Goal: Task Accomplishment & Management: Manage account settings

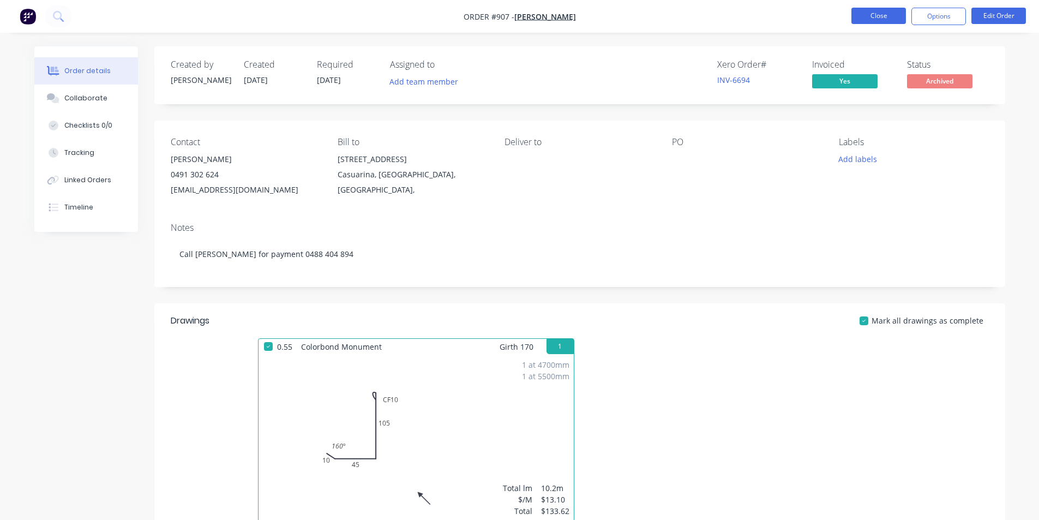
click at [868, 14] on button "Close" at bounding box center [878, 16] width 55 height 16
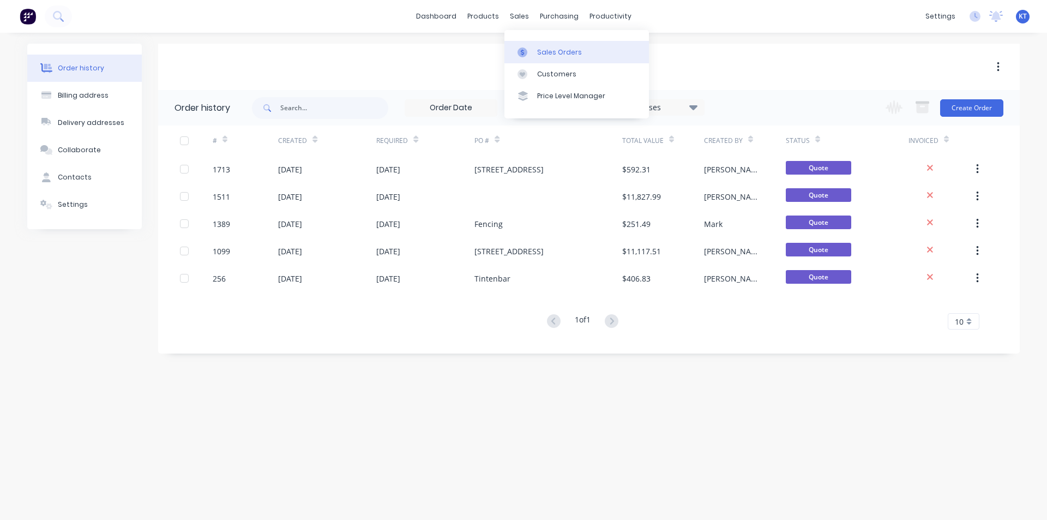
click at [538, 51] on div "Sales Orders" at bounding box center [559, 52] width 45 height 10
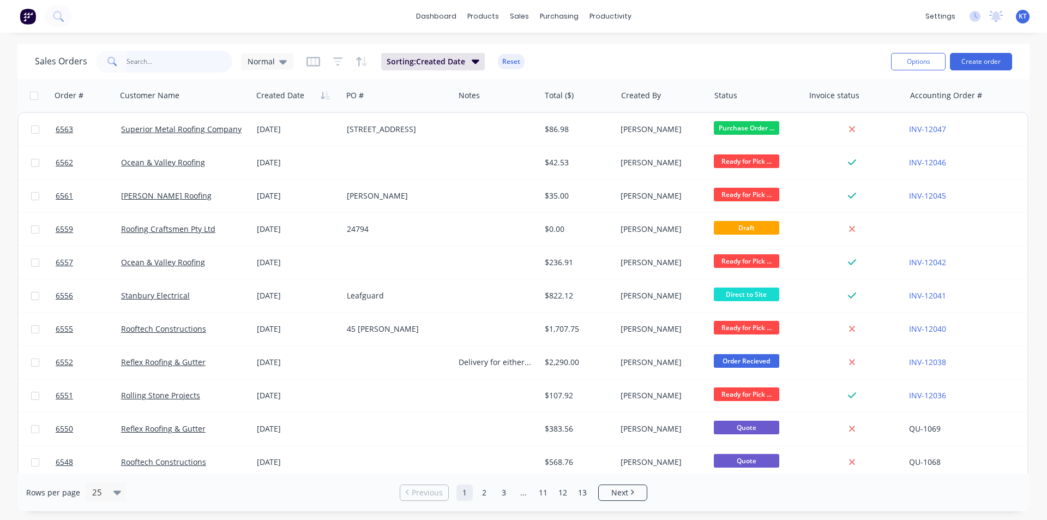
click at [146, 59] on input "text" at bounding box center [180, 62] width 106 height 22
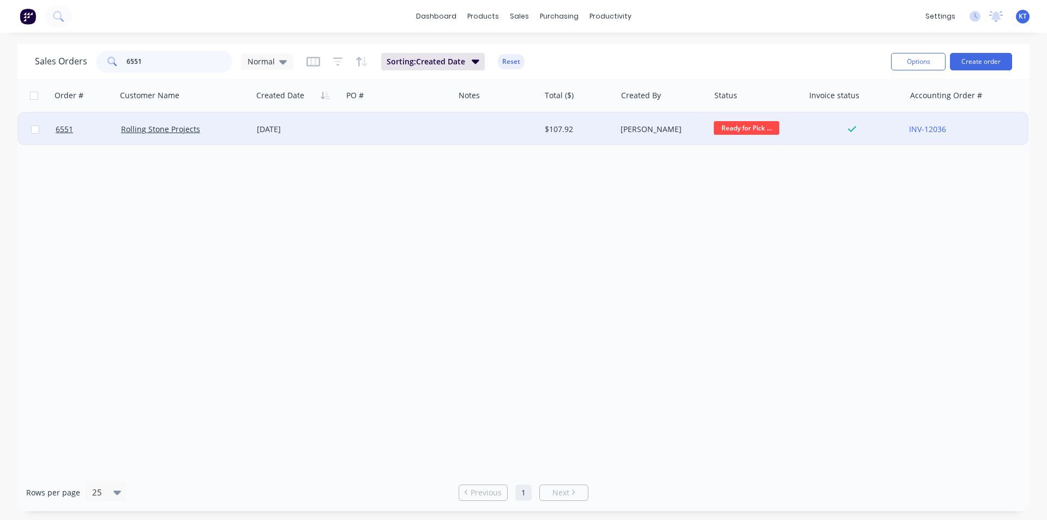
type input "6551"
click at [363, 127] on div at bounding box center [398, 129] width 112 height 33
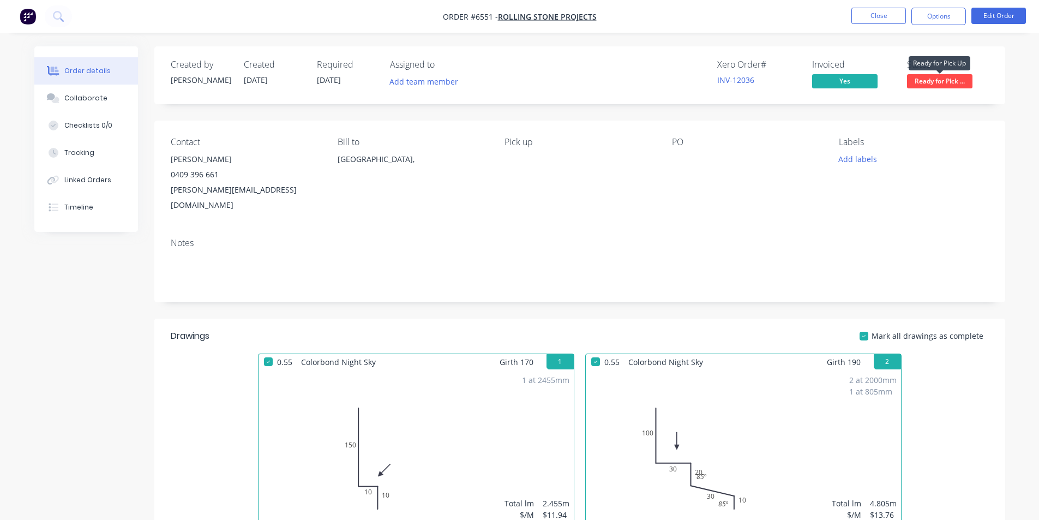
click at [951, 81] on span "Ready for Pick ..." at bounding box center [939, 81] width 65 height 14
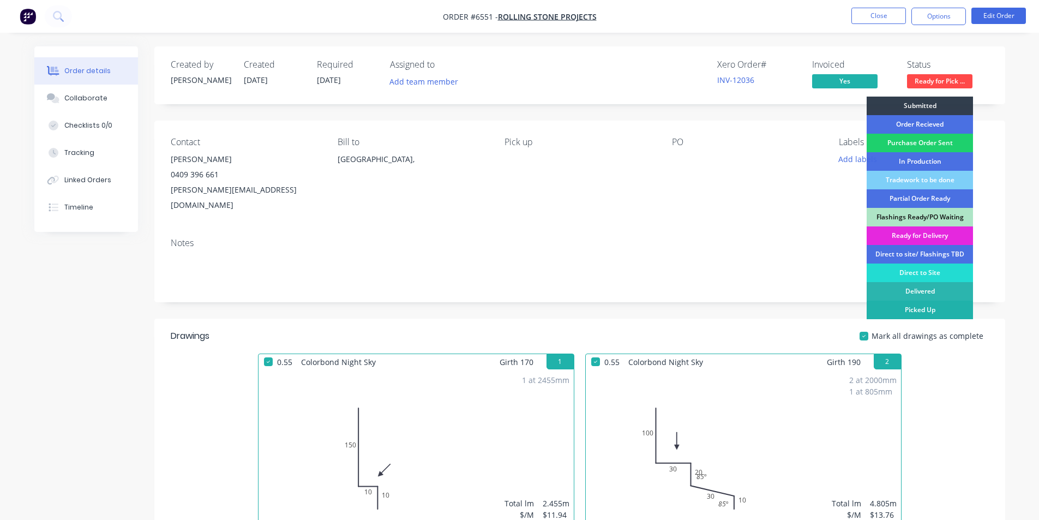
click at [907, 309] on div "Picked Up" at bounding box center [919, 309] width 106 height 19
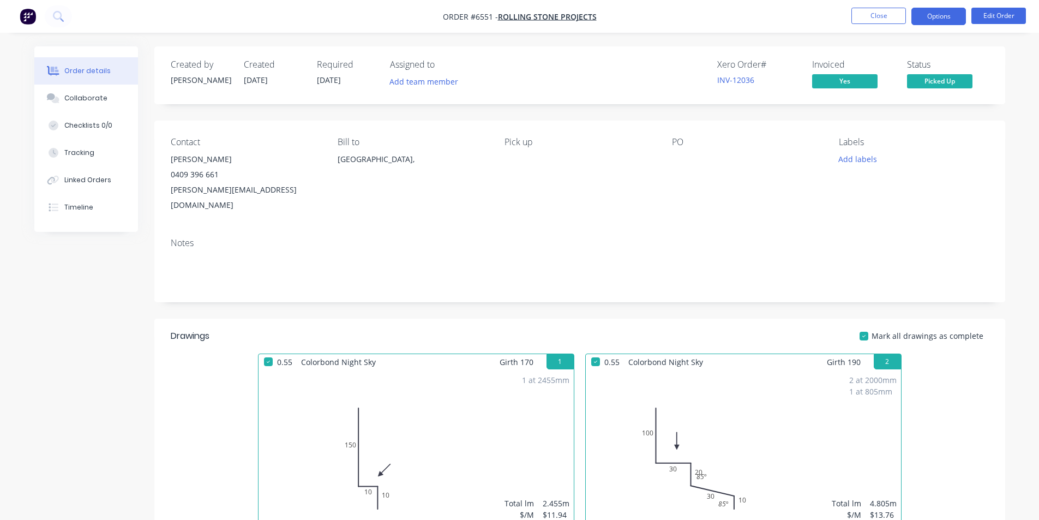
click at [931, 15] on button "Options" at bounding box center [938, 16] width 55 height 17
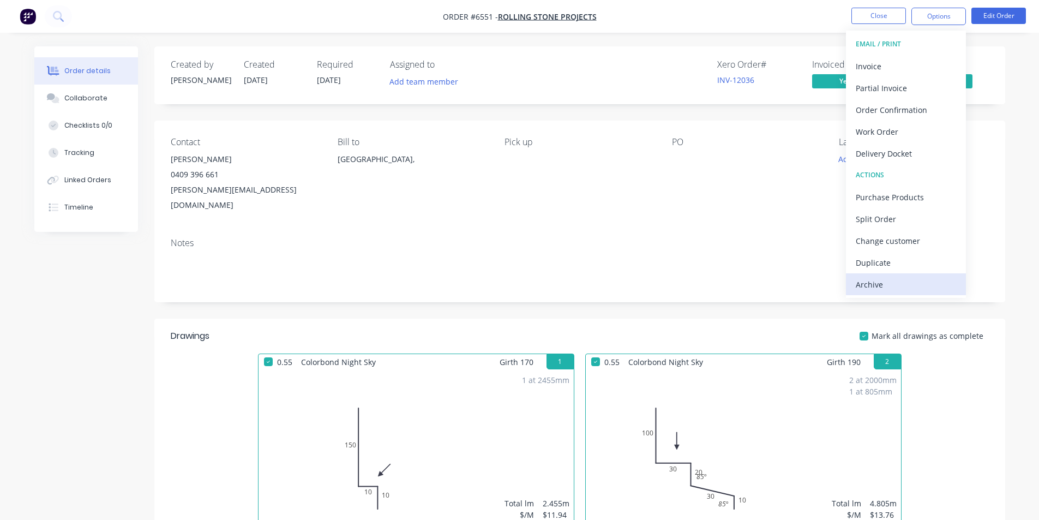
click at [865, 286] on div "Archive" at bounding box center [906, 284] width 100 height 16
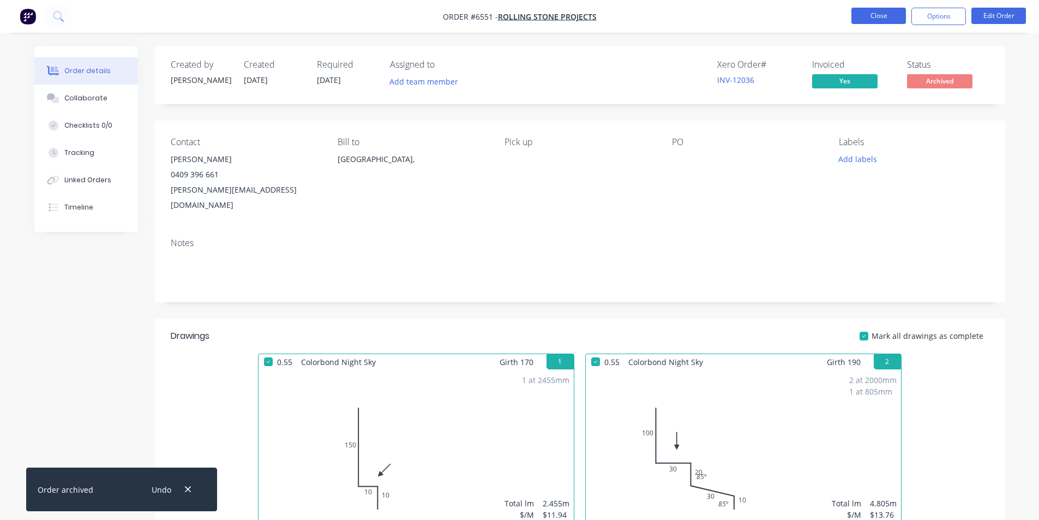
click at [869, 11] on button "Close" at bounding box center [878, 16] width 55 height 16
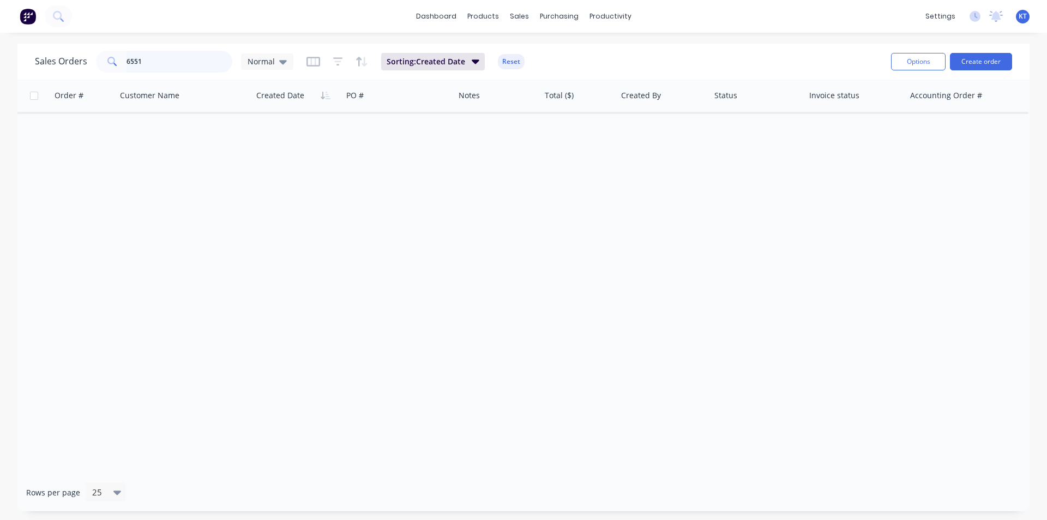
click at [150, 61] on input "6551" at bounding box center [180, 62] width 106 height 22
type input "6"
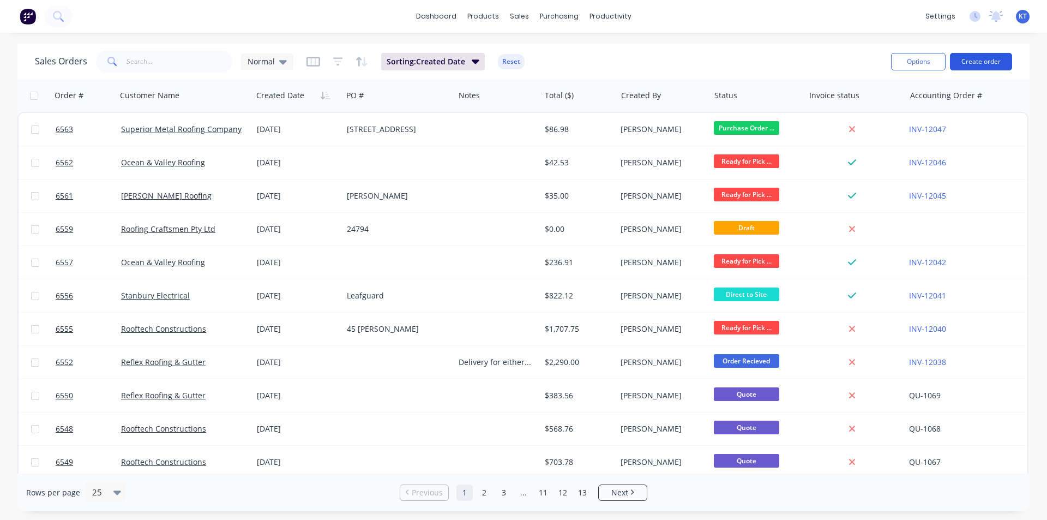
click at [981, 65] on button "Create order" at bounding box center [981, 61] width 62 height 17
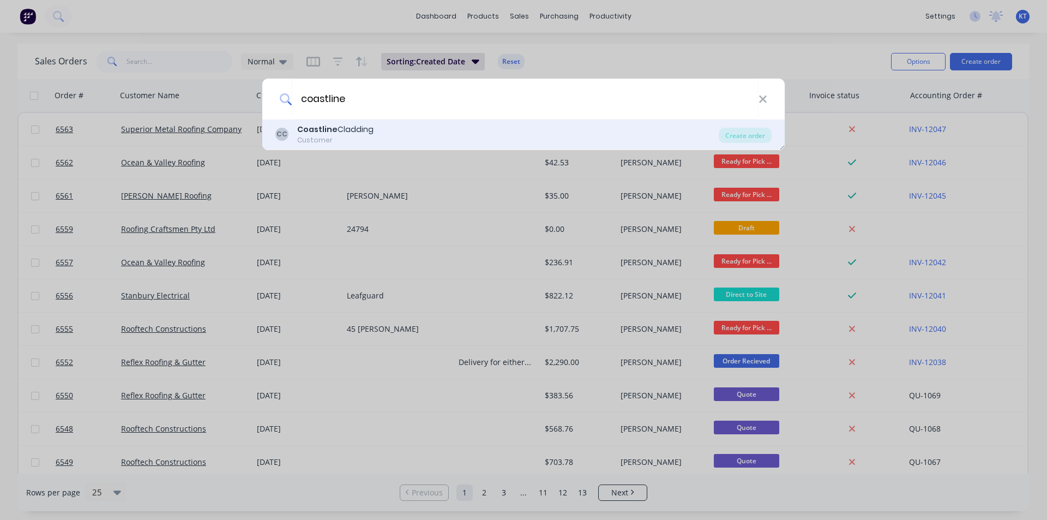
type input "coastline"
click at [414, 129] on div "CC Coastline Cladding Customer" at bounding box center [496, 134] width 443 height 21
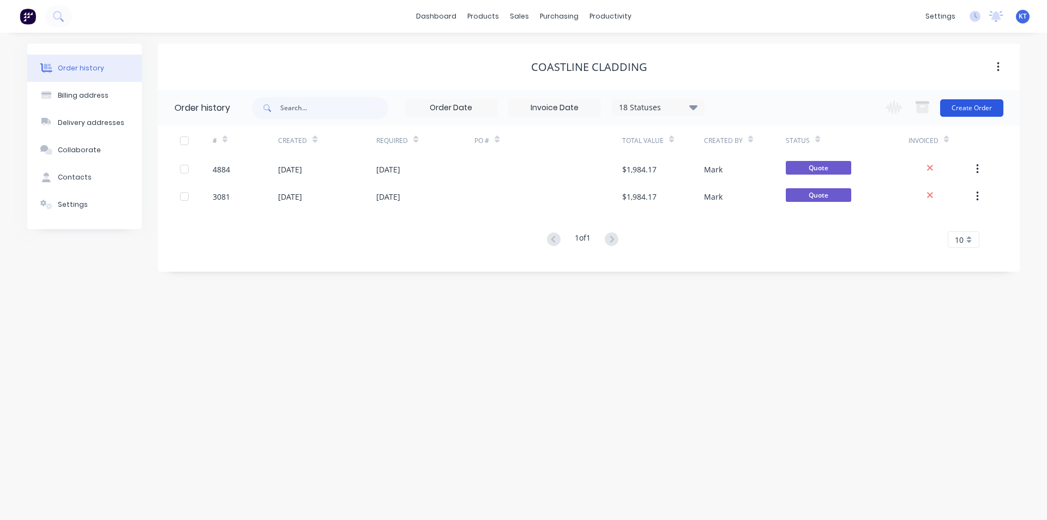
click at [969, 112] on button "Create Order" at bounding box center [971, 107] width 63 height 17
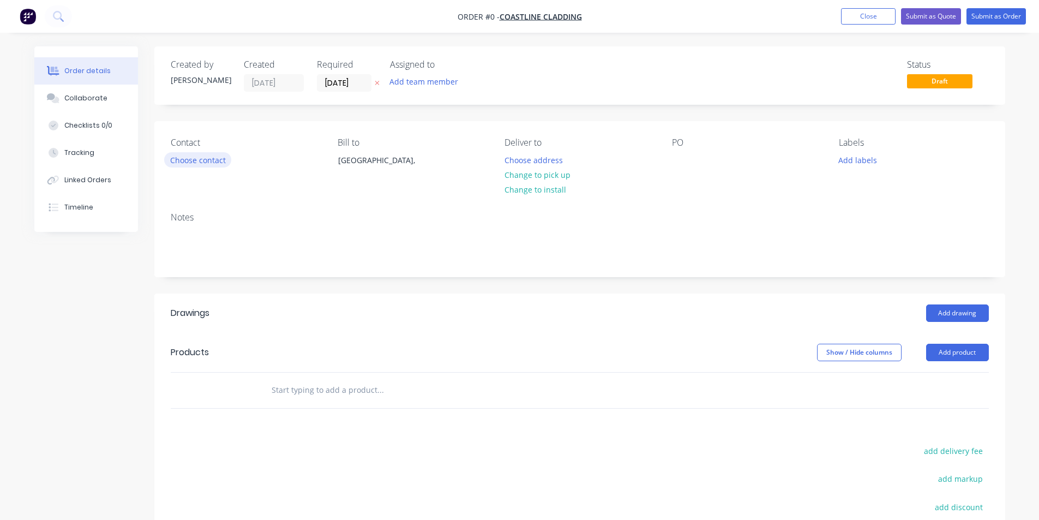
click at [192, 158] on button "Choose contact" at bounding box center [197, 159] width 67 height 15
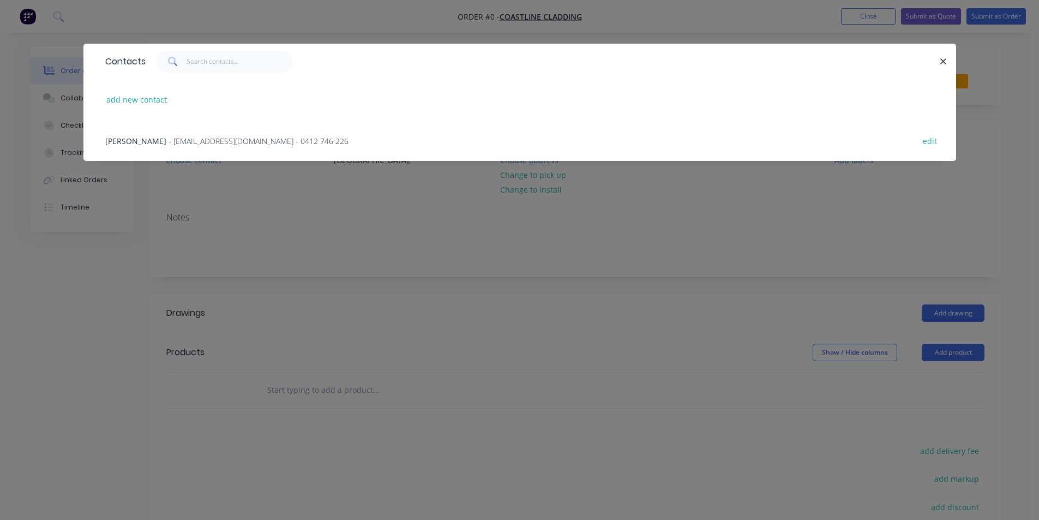
click at [215, 140] on span "- [EMAIL_ADDRESS][DOMAIN_NAME] - 0412 746 226" at bounding box center [258, 141] width 180 height 10
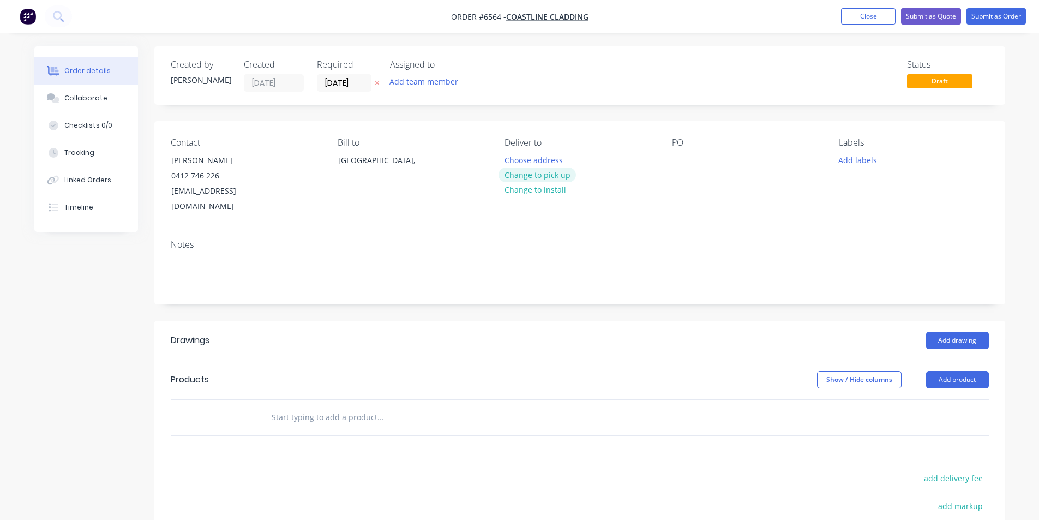
click at [534, 174] on button "Change to pick up" at bounding box center [536, 174] width 77 height 15
click at [688, 173] on div "PO" at bounding box center [746, 175] width 149 height 77
click at [678, 154] on div at bounding box center [680, 160] width 17 height 16
click at [951, 371] on button "Add product" at bounding box center [957, 379] width 63 height 17
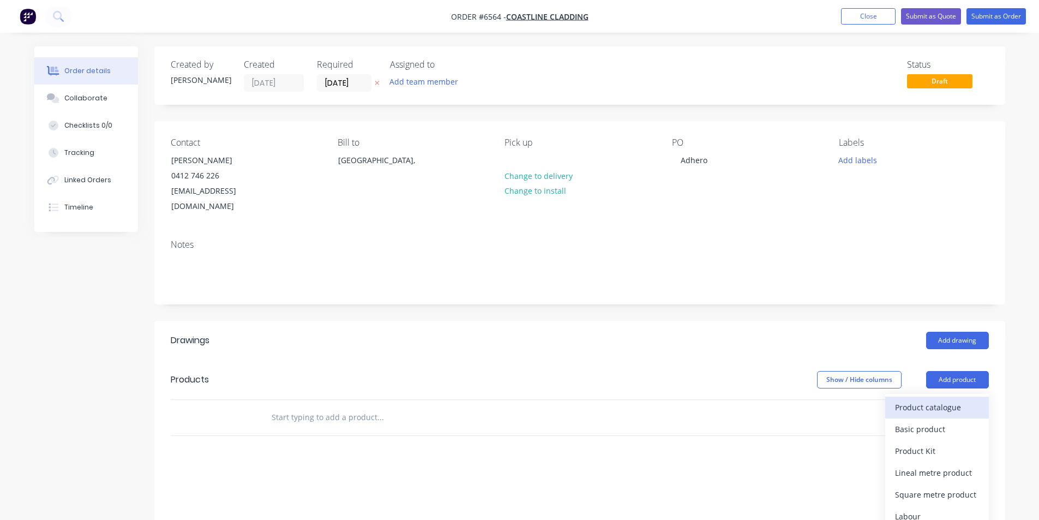
click at [928, 399] on div "Product catalogue" at bounding box center [937, 407] width 84 height 16
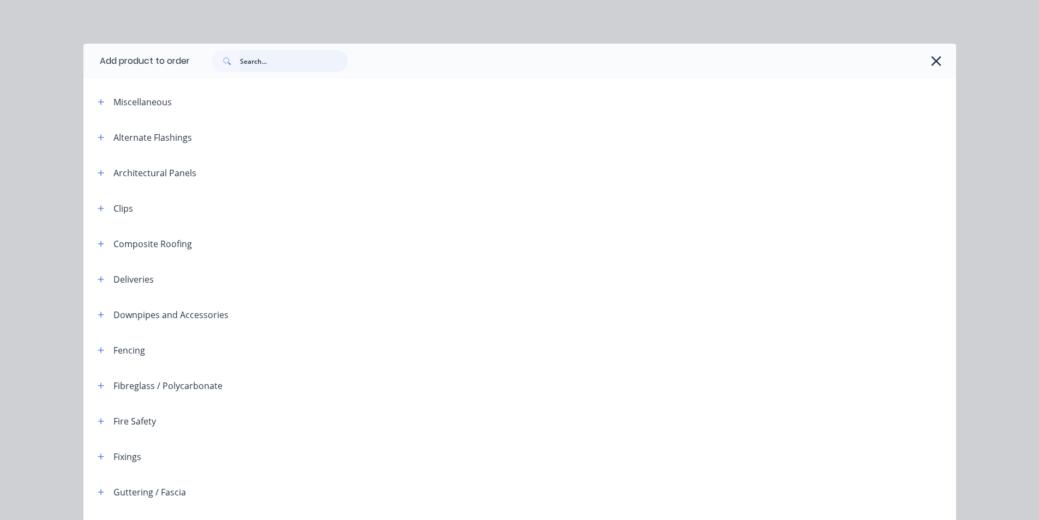
click at [255, 52] on input "text" at bounding box center [294, 61] width 108 height 22
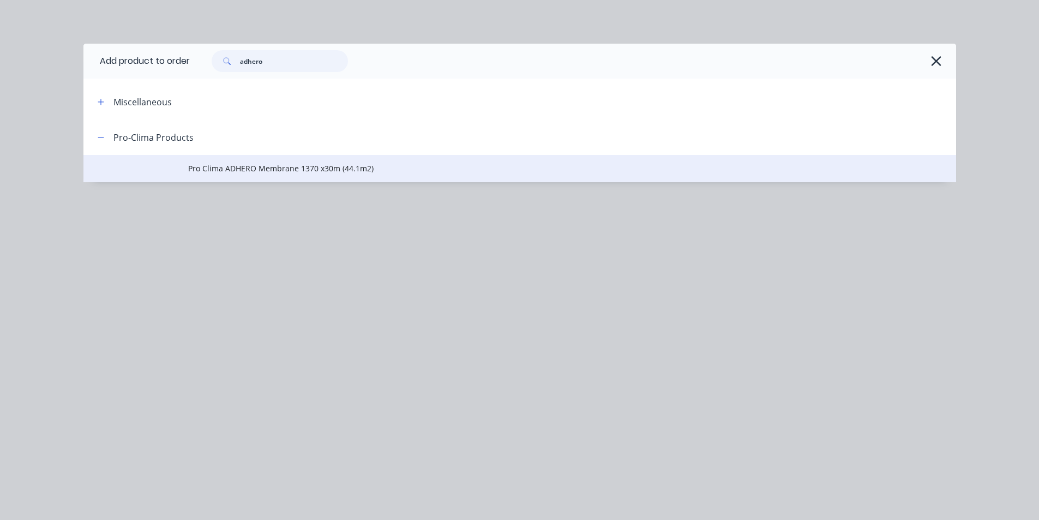
type input "adhero"
click at [291, 164] on span "Pro Clima ADHERO Membrane 1370 x30m (44.1m2)" at bounding box center [495, 167] width 614 height 11
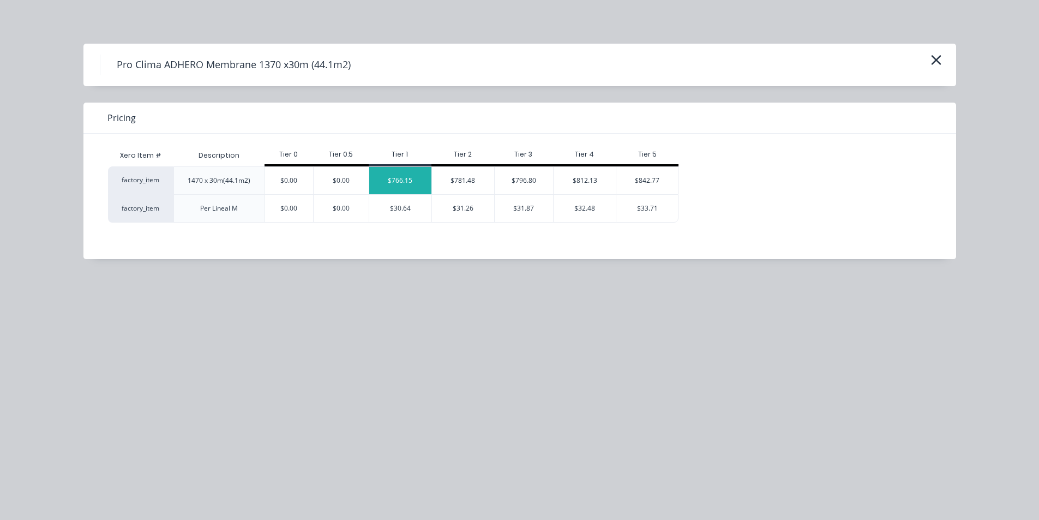
click at [406, 176] on div "$766.15" at bounding box center [400, 180] width 62 height 27
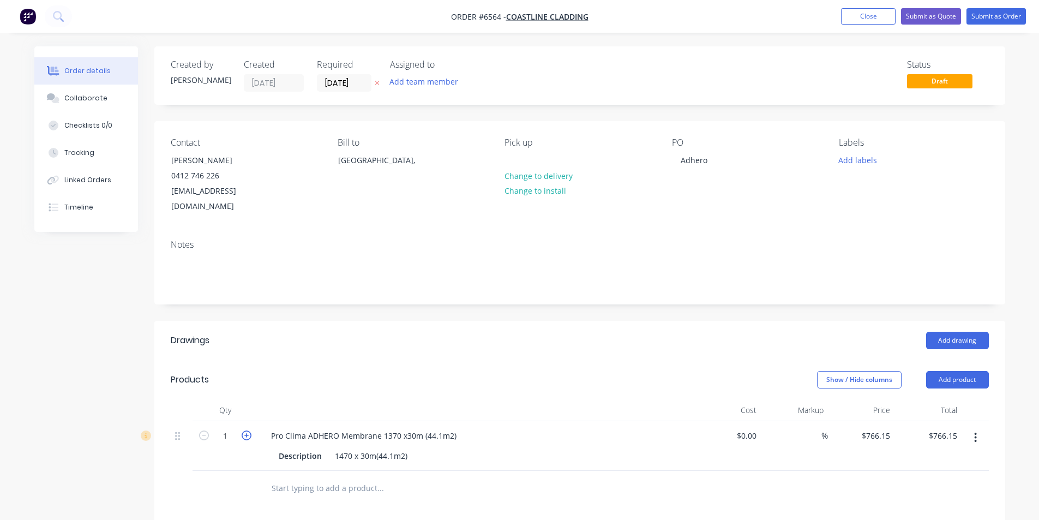
click at [247, 430] on icon "button" at bounding box center [247, 435] width 10 height 10
type input "2"
type input "$1,532.30"
click at [247, 430] on icon "button" at bounding box center [247, 435] width 10 height 10
type input "3"
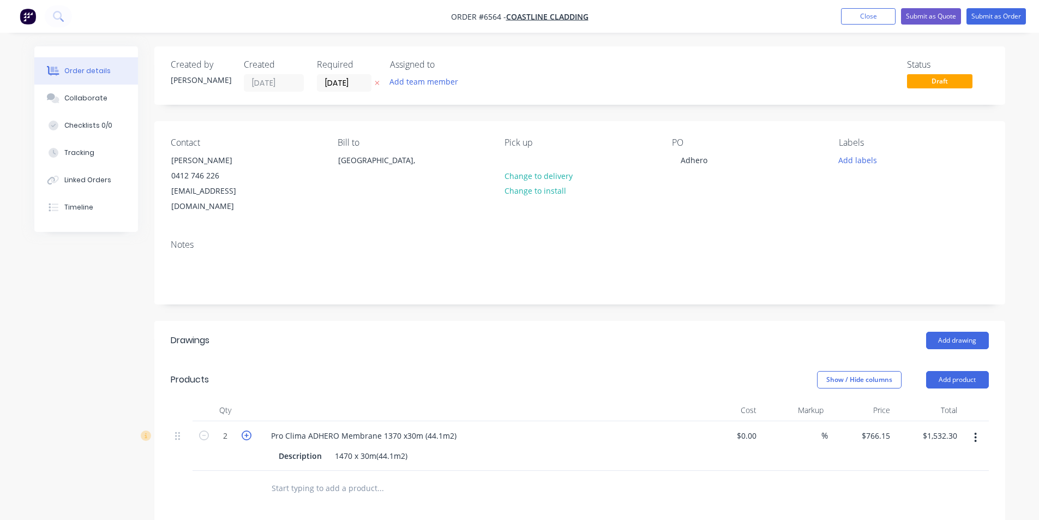
type input "$2,298.45"
click at [247, 430] on icon "button" at bounding box center [247, 435] width 10 height 10
type input "4"
type input "$3,064.60"
click at [247, 430] on icon "button" at bounding box center [247, 435] width 10 height 10
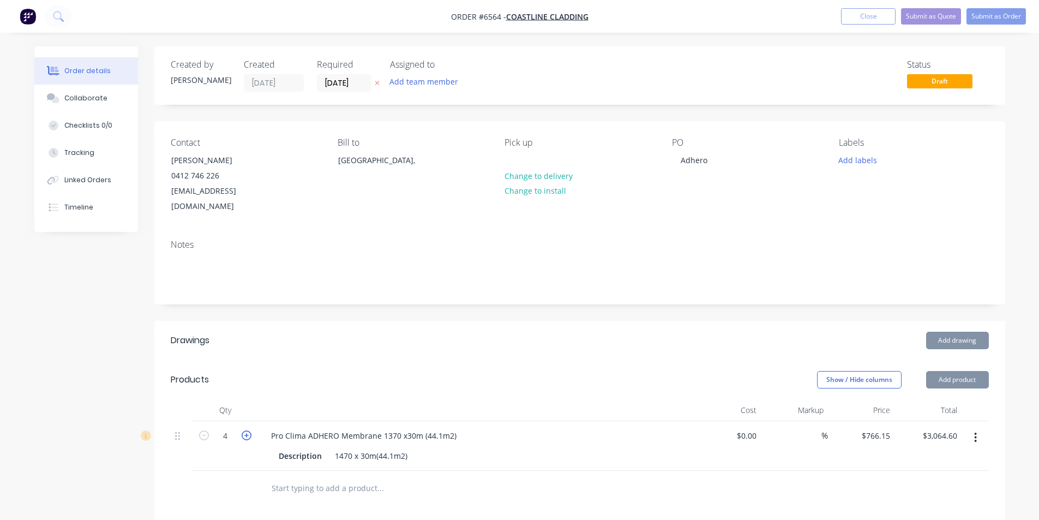
type input "5"
type input "$3,830.75"
click at [247, 430] on icon "button" at bounding box center [247, 435] width 10 height 10
type input "6"
type input "$4,596.90"
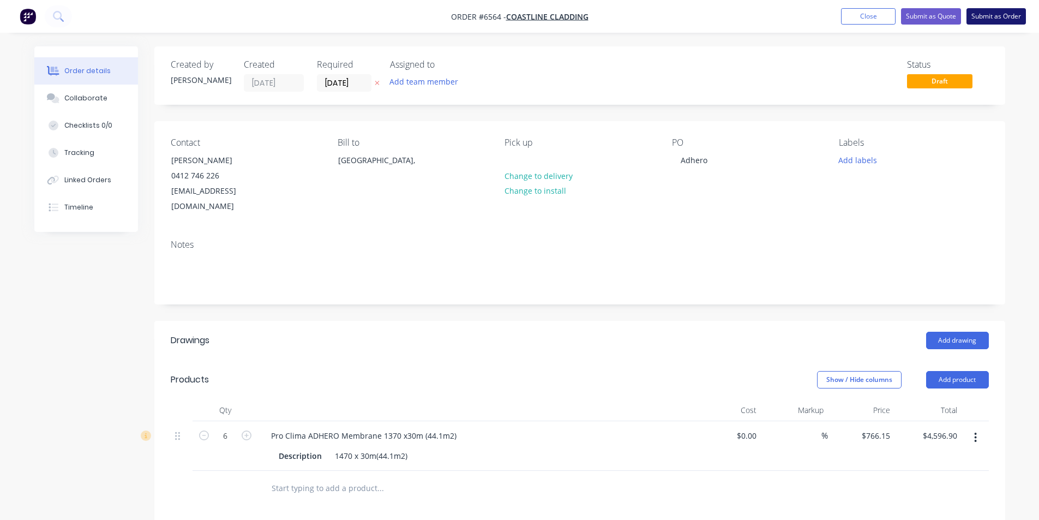
click at [983, 17] on button "Submit as Order" at bounding box center [995, 16] width 59 height 16
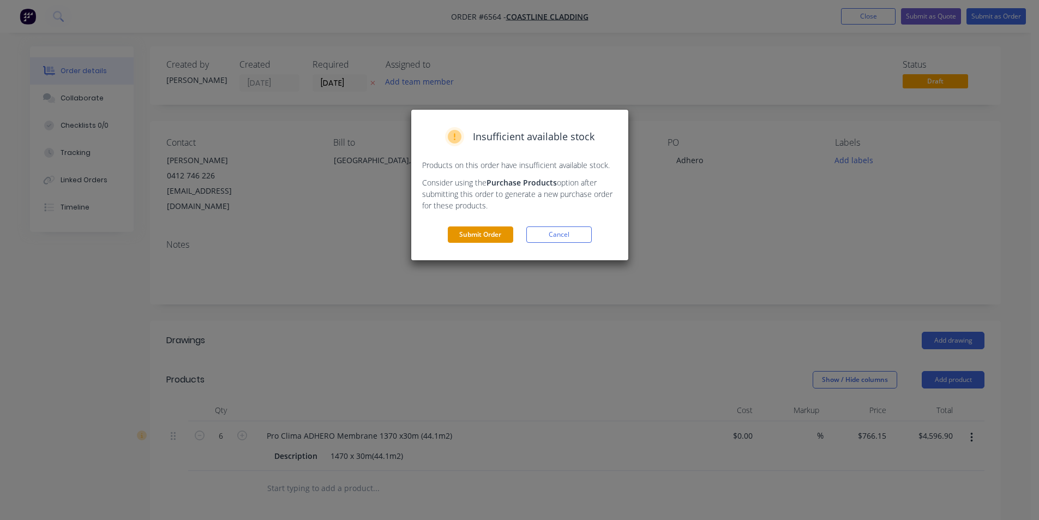
click at [481, 232] on button "Submit Order" at bounding box center [480, 234] width 65 height 16
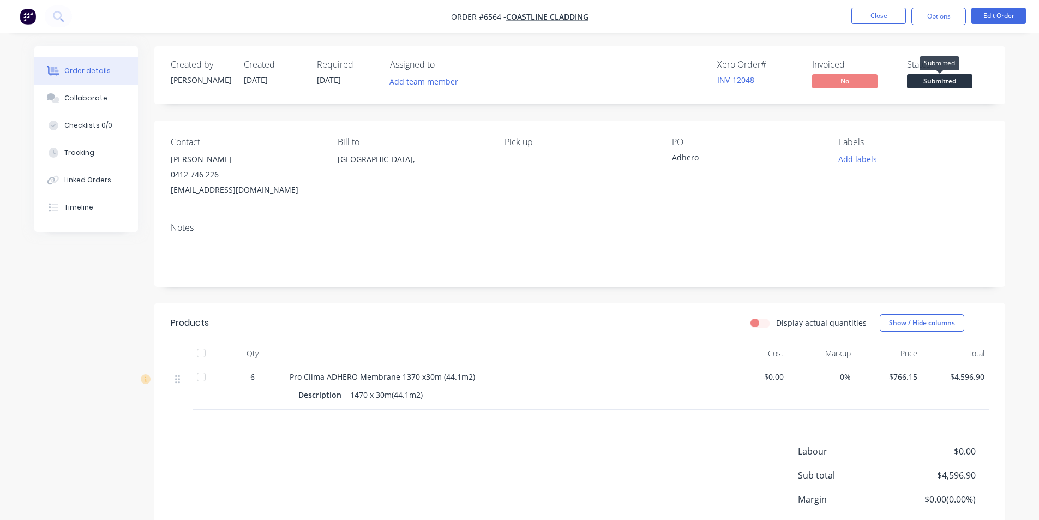
click at [940, 78] on span "Submitted" at bounding box center [939, 81] width 65 height 14
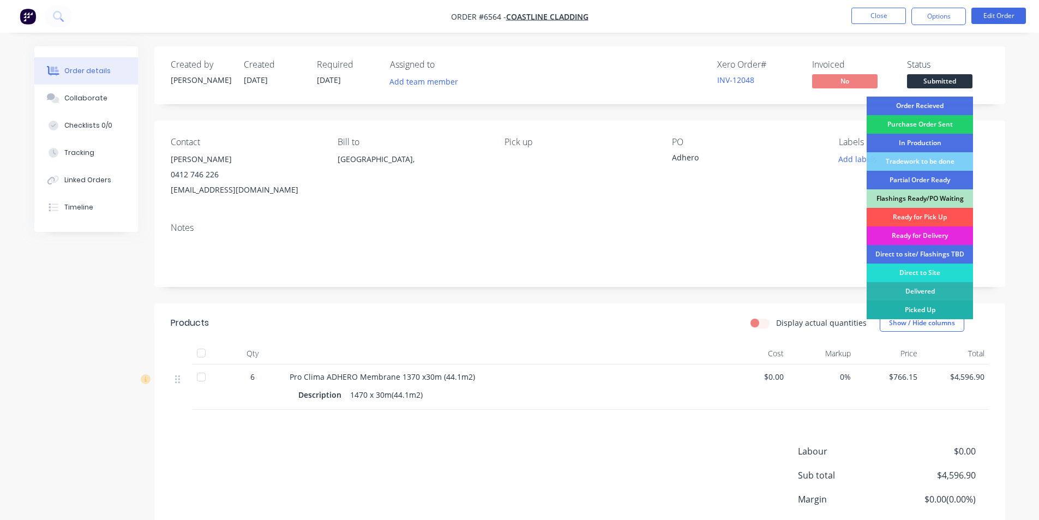
click at [892, 309] on div "Picked Up" at bounding box center [919, 309] width 106 height 19
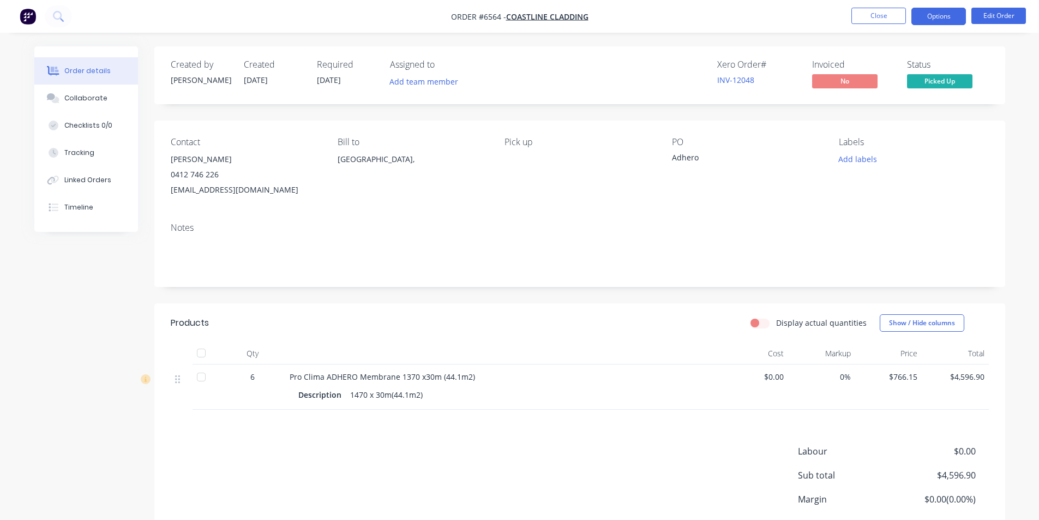
click at [924, 16] on button "Options" at bounding box center [938, 16] width 55 height 17
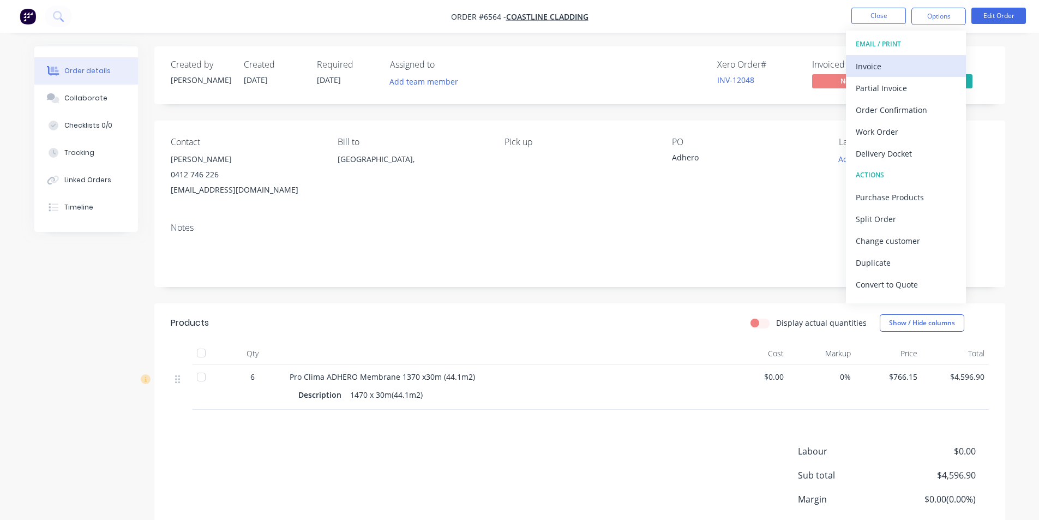
click at [871, 66] on div "Invoice" at bounding box center [906, 66] width 100 height 16
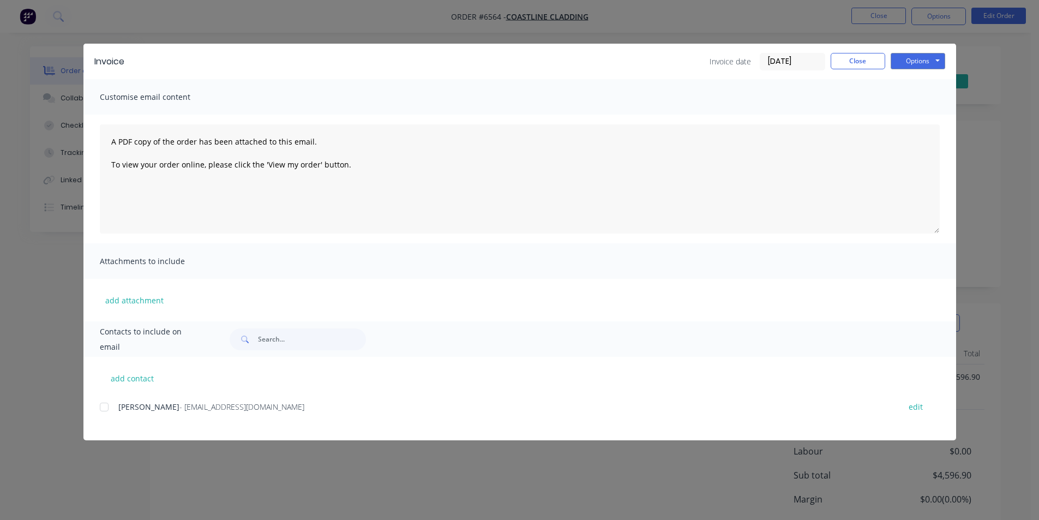
click at [104, 404] on div at bounding box center [104, 407] width 22 height 22
click at [910, 59] on button "Options" at bounding box center [917, 61] width 55 height 16
click at [916, 113] on button "Email" at bounding box center [925, 116] width 70 height 18
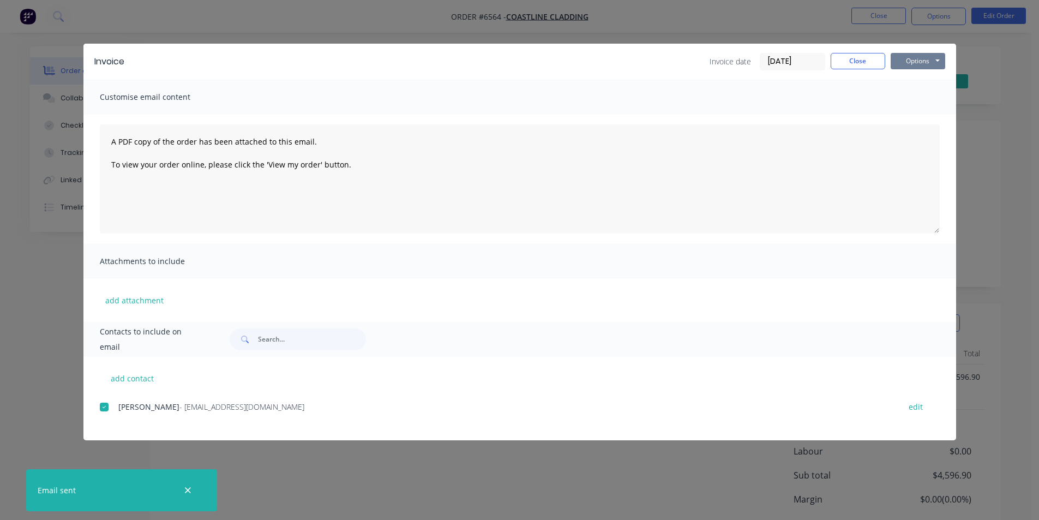
click at [900, 58] on button "Options" at bounding box center [917, 61] width 55 height 16
click at [905, 100] on button "Print" at bounding box center [925, 98] width 70 height 18
click at [872, 61] on button "Close" at bounding box center [857, 61] width 55 height 16
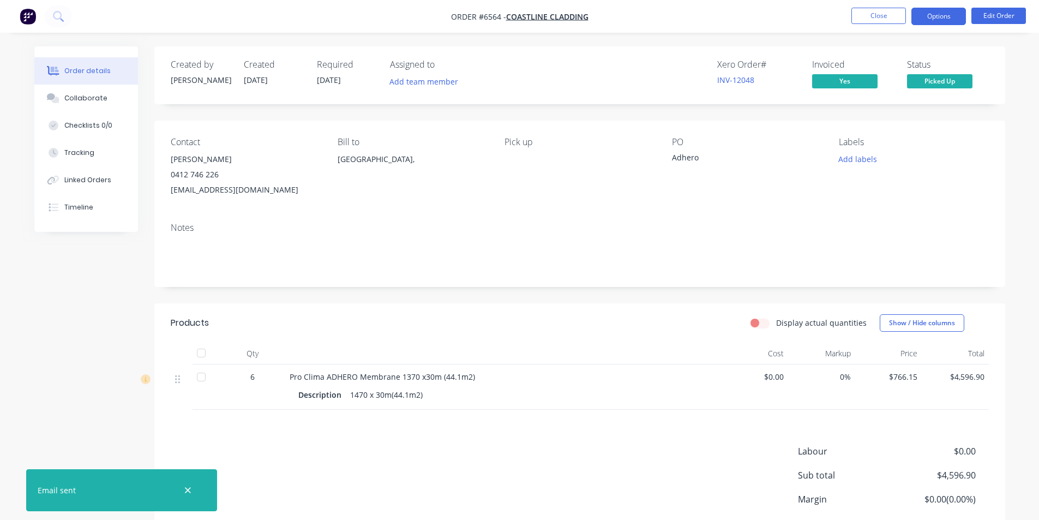
click at [943, 16] on button "Options" at bounding box center [938, 16] width 55 height 17
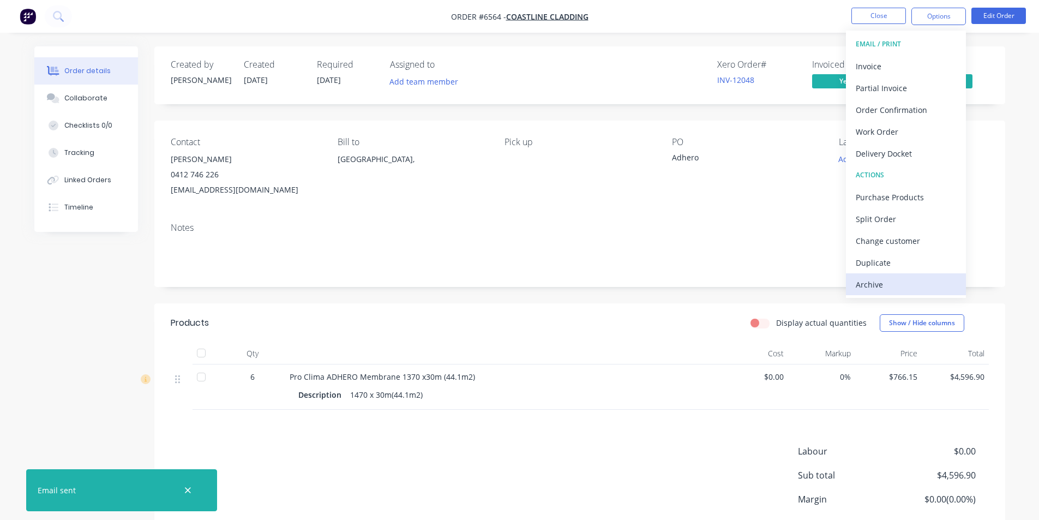
click at [900, 280] on div "Archive" at bounding box center [906, 284] width 100 height 16
